Goal: Task Accomplishment & Management: Use online tool/utility

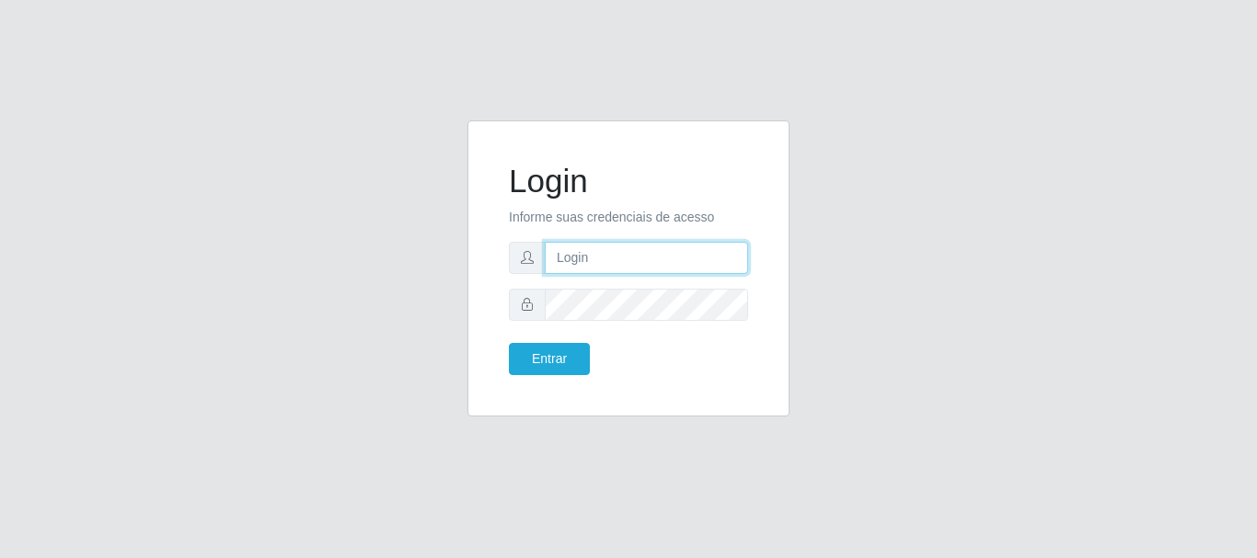
click at [657, 268] on input "text" at bounding box center [646, 258] width 203 height 32
type input "[EMAIL_ADDRESS][DOMAIN_NAME]"
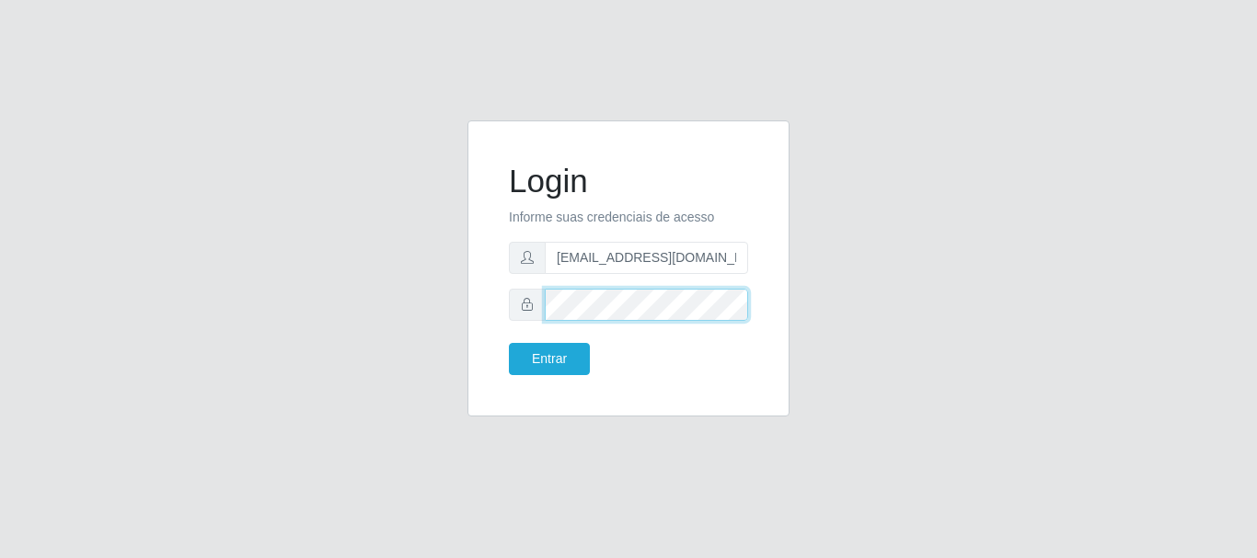
click at [509, 343] on button "Entrar" at bounding box center [549, 359] width 81 height 32
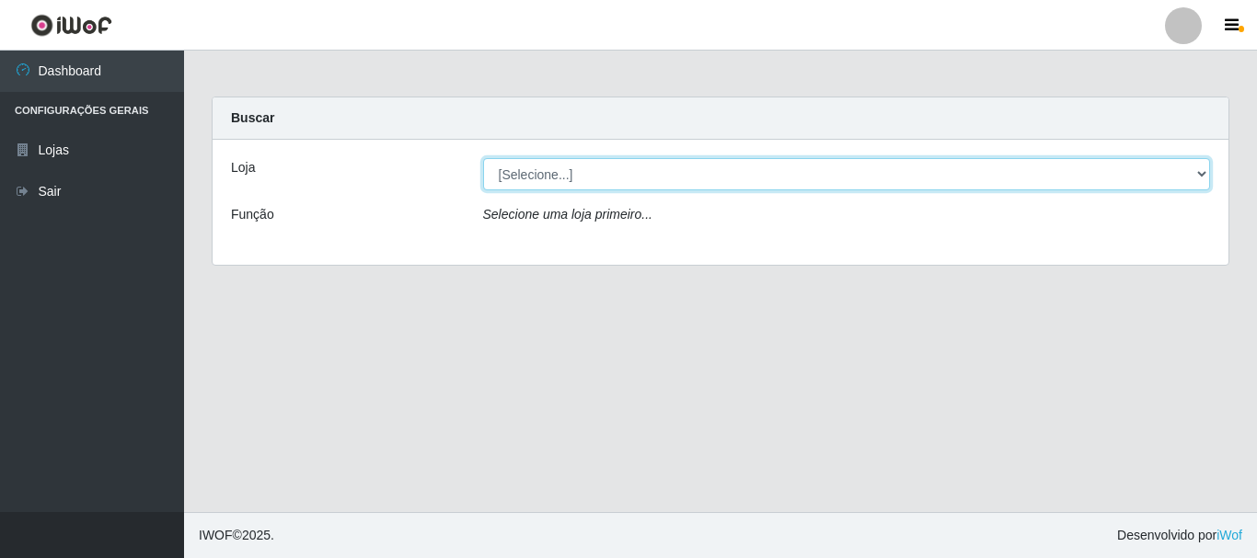
click at [593, 178] on select "[Selecione...] Queiroz Atacadão - [GEOGRAPHIC_DATA]" at bounding box center [847, 174] width 728 height 32
select select "464"
click at [483, 158] on select "[Selecione...] Queiroz Atacadão - [GEOGRAPHIC_DATA]" at bounding box center [847, 174] width 728 height 32
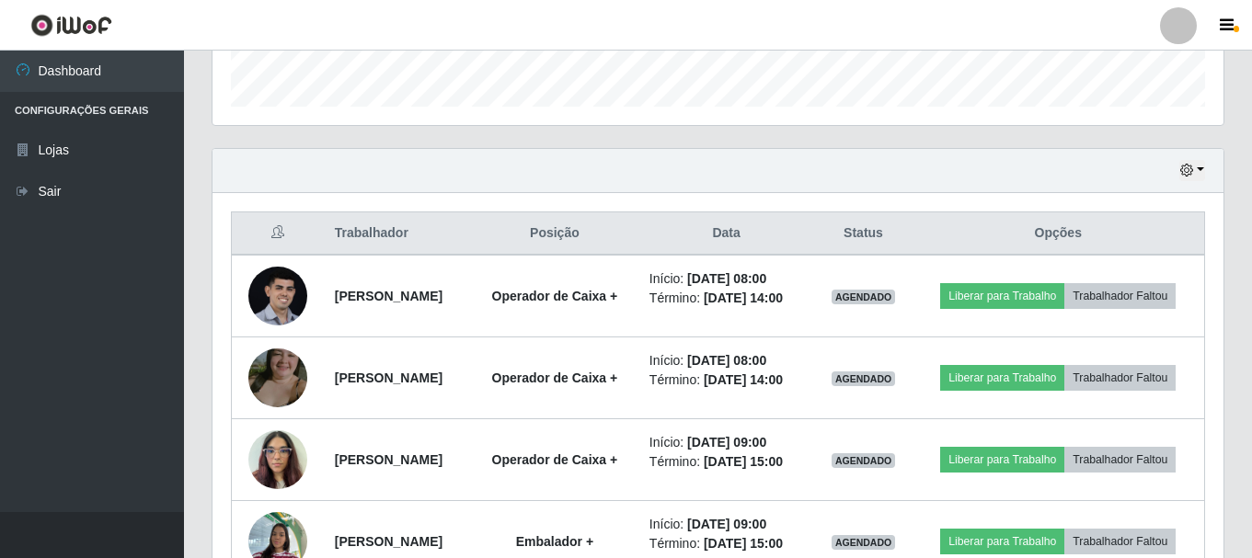
scroll to position [541, 0]
